Goal: Transaction & Acquisition: Subscribe to service/newsletter

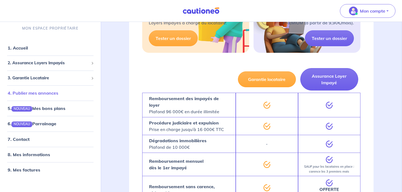
scroll to position [497, 0]
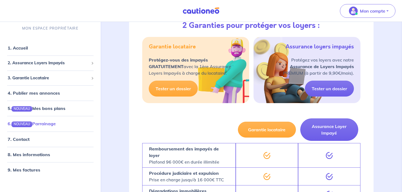
click at [46, 125] on link "6. NOUVEAU Parrainage" at bounding box center [32, 123] width 48 height 5
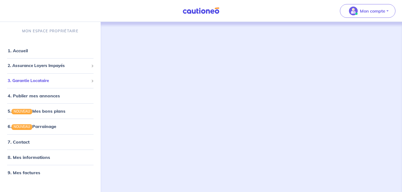
click at [45, 78] on span "3. Garantie Locataire" at bounding box center [48, 81] width 81 height 6
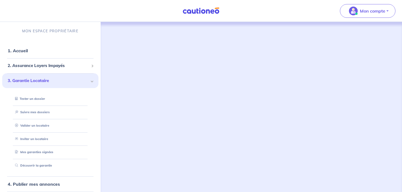
click at [45, 78] on span "3. Garantie Locataire" at bounding box center [48, 81] width 81 height 6
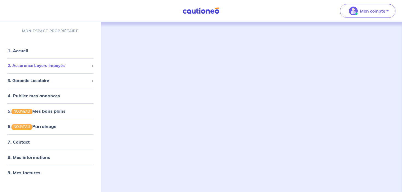
click at [45, 67] on span "2. Assurance Loyers Impayés" at bounding box center [48, 66] width 81 height 6
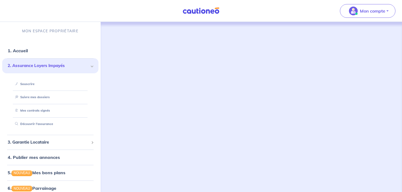
click at [45, 67] on span "2. Assurance Loyers Impayés" at bounding box center [48, 66] width 81 height 6
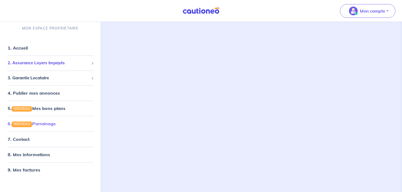
scroll to position [188, 0]
click at [26, 51] on link "1. Accueil" at bounding box center [18, 47] width 20 height 5
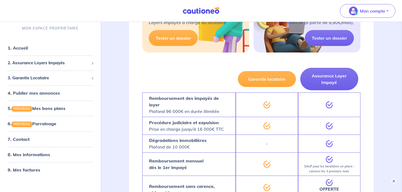
scroll to position [548, 0]
click at [393, 181] on button "×" at bounding box center [393, 181] width 7 height 7
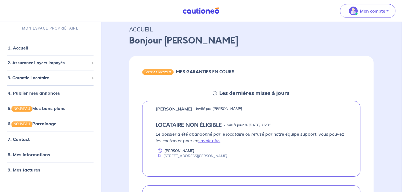
scroll to position [0, 0]
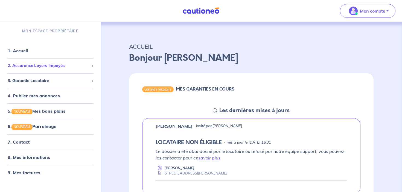
click at [72, 69] on div "2. Assurance Loyers Impayés" at bounding box center [50, 65] width 96 height 11
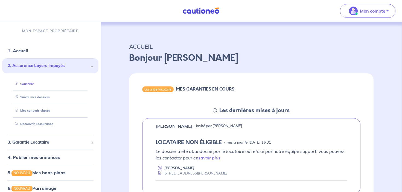
click at [29, 86] on link "Souscrire" at bounding box center [23, 84] width 21 height 4
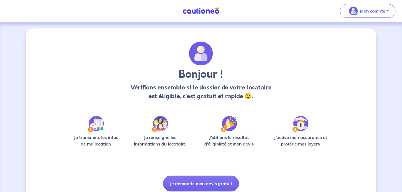
scroll to position [21, 0]
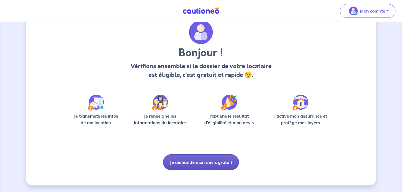
click at [217, 158] on button "Je demande mon devis gratuit" at bounding box center [201, 162] width 76 height 16
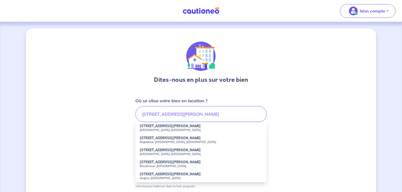
click at [171, 130] on small "Bobigny, France" at bounding box center [201, 130] width 122 height 4
type input "32 Rue Frida Kahlo, Bobigny, France"
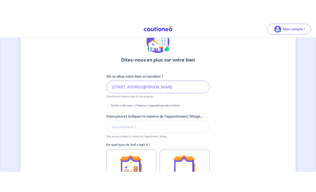
scroll to position [31, 0]
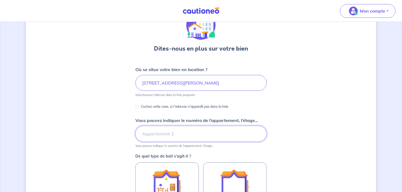
click at [189, 136] on input "Vous pouvez indiquer le numéro de l’appartement, l’étage..." at bounding box center [200, 134] width 131 height 16
type input "A"
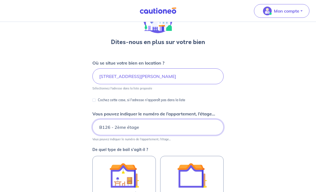
drag, startPoint x: 112, startPoint y: 127, endPoint x: 69, endPoint y: 128, distance: 42.9
click at [69, 128] on div "Dites-nous en plus sur votre bien Où se situe votre bien en location ? 32 Rue F…" at bounding box center [158, 138] width 316 height 295
paste input "-26"
type input "B1-26- 2ème étage"
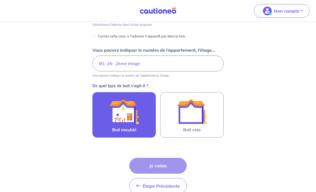
scroll to position [95, 0]
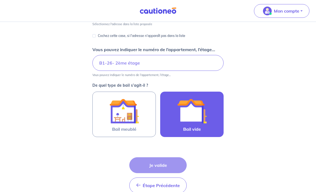
click at [189, 114] on img at bounding box center [192, 111] width 30 height 30
click at [0, 0] on input "Bail vide" at bounding box center [0, 0] width 0 height 0
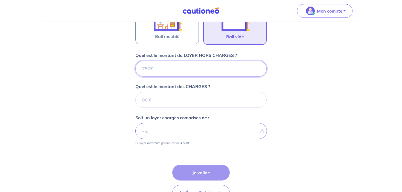
scroll to position [185, 0]
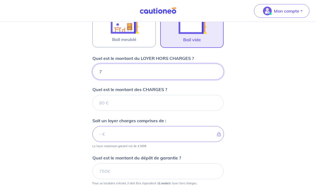
type input "70"
type input "700"
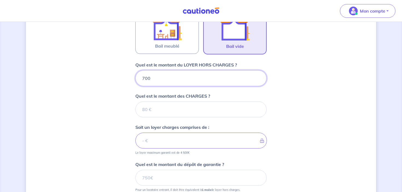
drag, startPoint x: 155, startPoint y: 76, endPoint x: 118, endPoint y: 75, distance: 37.4
click at [118, 75] on div "Dites-nous en plus sur votre bien Où se situe votre bien en location ? 32 Rue F…" at bounding box center [201, 55] width 350 height 424
type input "6"
type input "699"
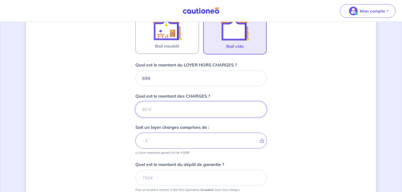
click at [174, 114] on input "Quel est le montant des CHARGES ?" at bounding box center [200, 109] width 131 height 16
type input "99"
type input "798"
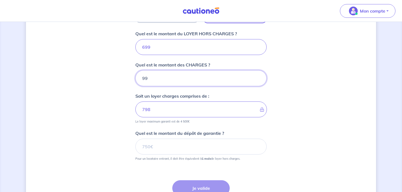
scroll to position [219, 0]
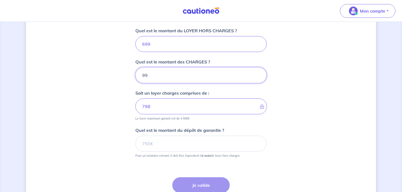
type input "996"
type input "1695"
type input "99699"
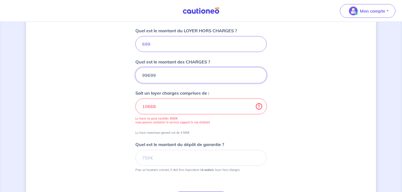
type input "100398"
type input "99"
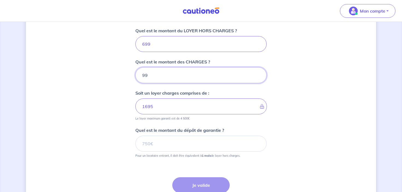
type input "798"
type input "99"
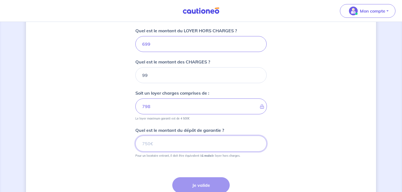
click at [176, 147] on input "Quel est le montant du dépôt de garantie ?" at bounding box center [200, 144] width 131 height 16
type input "699"
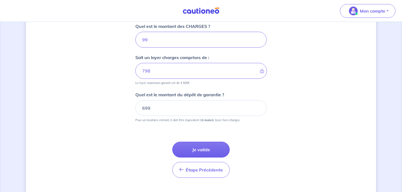
scroll to position [258, 0]
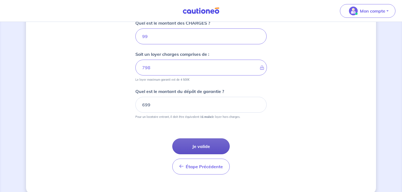
click at [206, 146] on button "Je valide" at bounding box center [200, 146] width 57 height 16
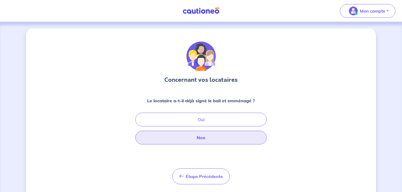
click at [204, 141] on button "Non" at bounding box center [200, 138] width 131 height 14
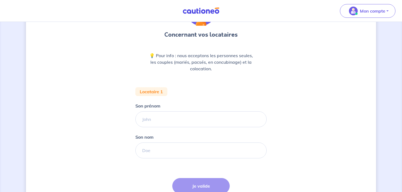
scroll to position [47, 0]
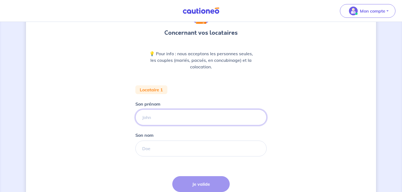
click at [204, 113] on input "Son prénom" at bounding box center [200, 117] width 131 height 16
type input "K"
type input "Karim"
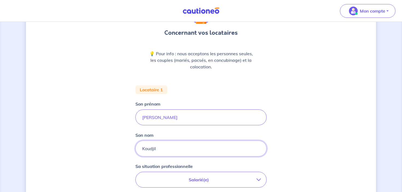
type input "Koudjil"
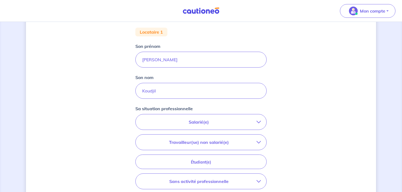
scroll to position [107, 0]
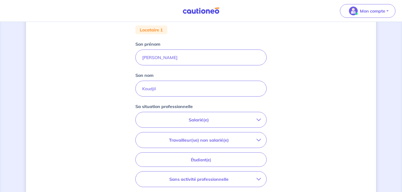
click at [218, 119] on p "Salarié(e)" at bounding box center [198, 119] width 115 height 7
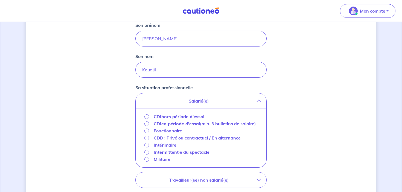
scroll to position [127, 0]
click at [147, 123] on input "CDI en période d'essai (min. 3 bulletins de salaire)" at bounding box center [146, 122] width 5 height 5
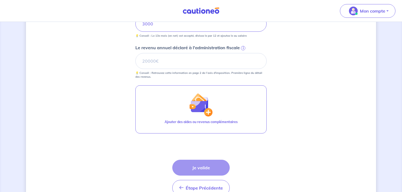
scroll to position [238, 0]
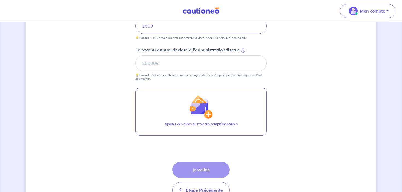
click at [242, 49] on span "i" at bounding box center [243, 50] width 4 height 4
click at [242, 55] on input "Le revenu annuel déclaré à l'administration fiscale i" at bounding box center [200, 63] width 131 height 16
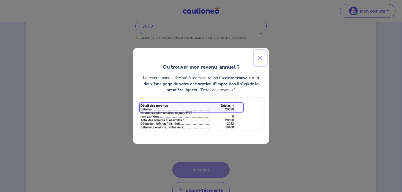
click at [262, 55] on button "Close" at bounding box center [260, 57] width 13 height 15
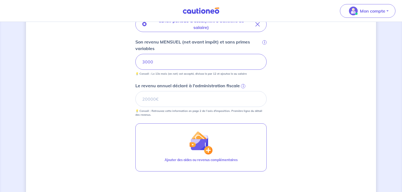
scroll to position [198, 0]
